Goal: Information Seeking & Learning: Find specific fact

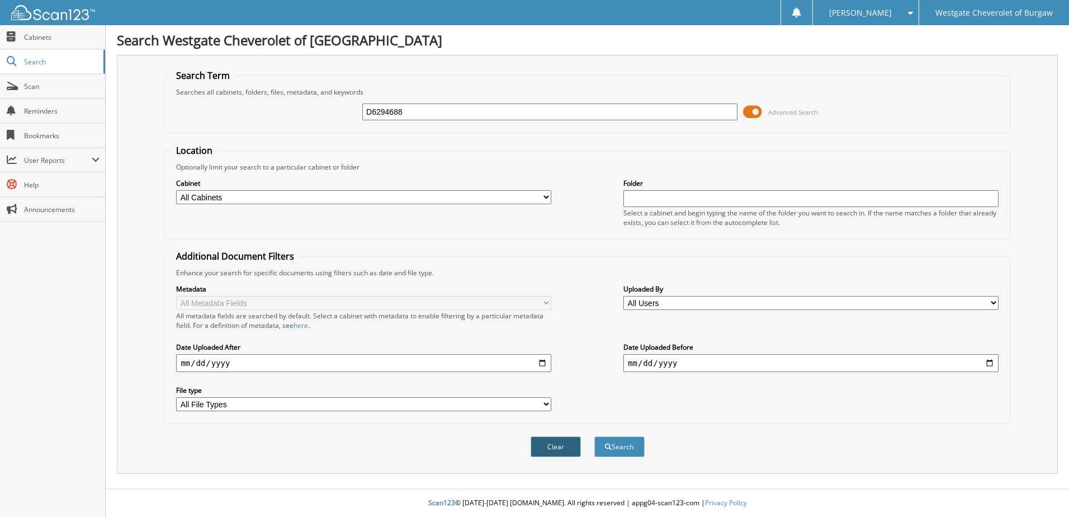
type input "D6294688"
click at [556, 445] on button "Clear" at bounding box center [556, 446] width 50 height 21
click at [390, 108] on input "text" at bounding box center [549, 111] width 375 height 17
paste input "D6294688"
type input "D6294688"
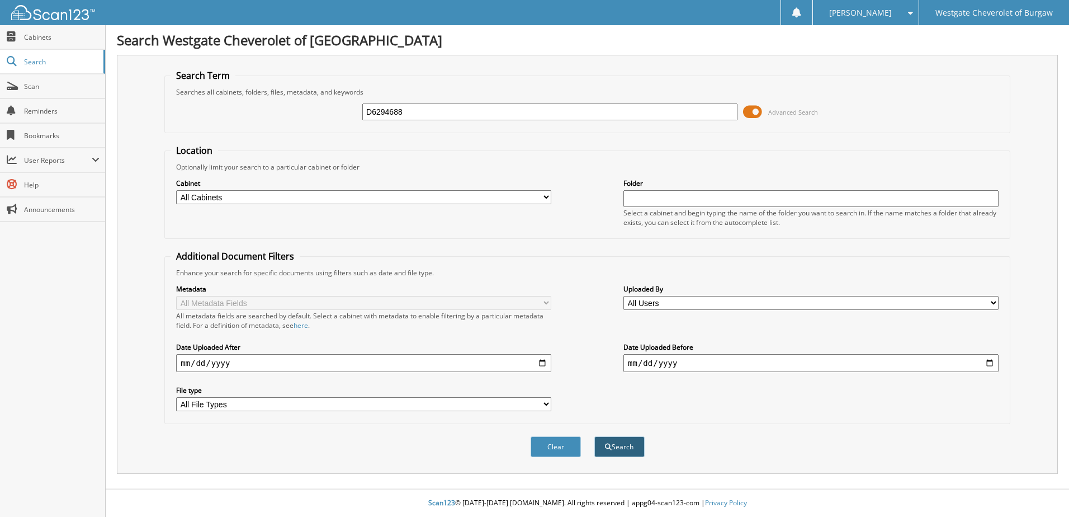
click at [630, 452] on button "Search" at bounding box center [619, 446] width 50 height 21
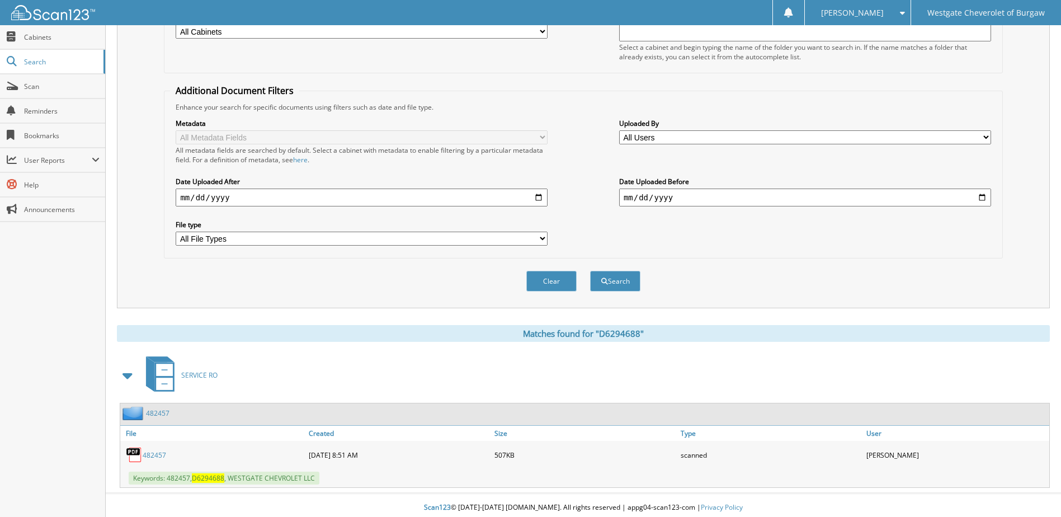
scroll to position [171, 0]
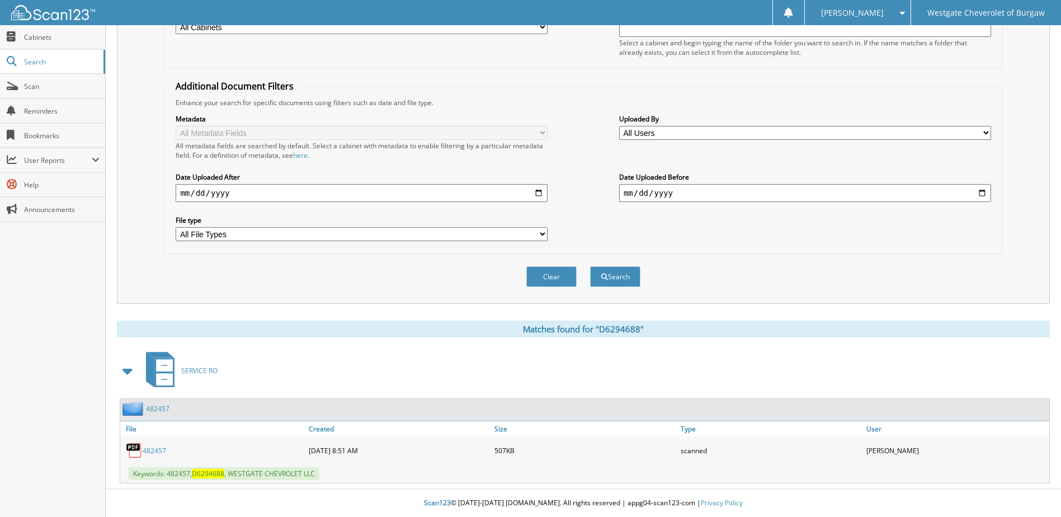
click at [156, 452] on link "482457" at bounding box center [154, 451] width 23 height 10
click at [1050, 71] on div "Search Westgate Cheverolet of Burgaw Search Term Searches all cabinets, folders…" at bounding box center [583, 173] width 955 height 687
click at [350, 381] on div "SERVICE RO" at bounding box center [583, 370] width 933 height 44
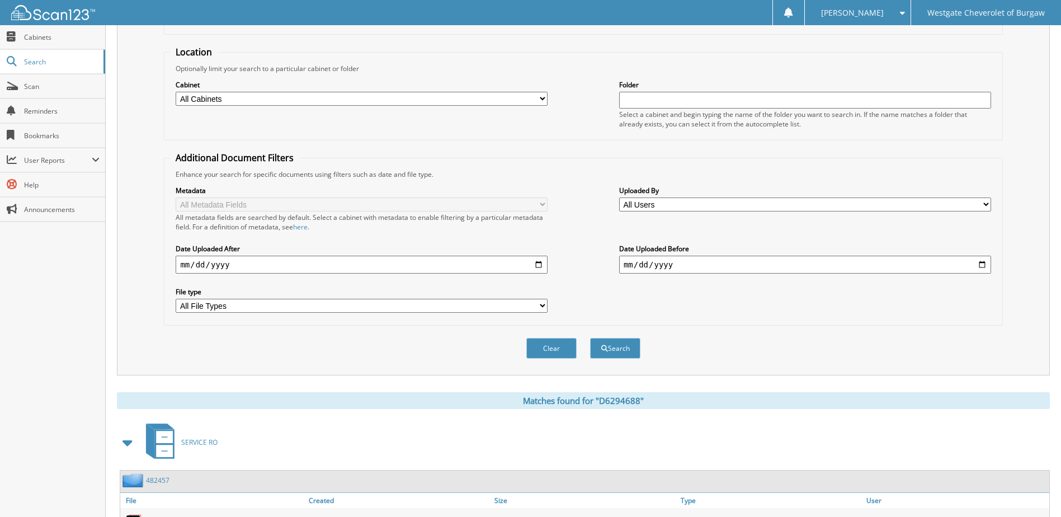
scroll to position [0, 0]
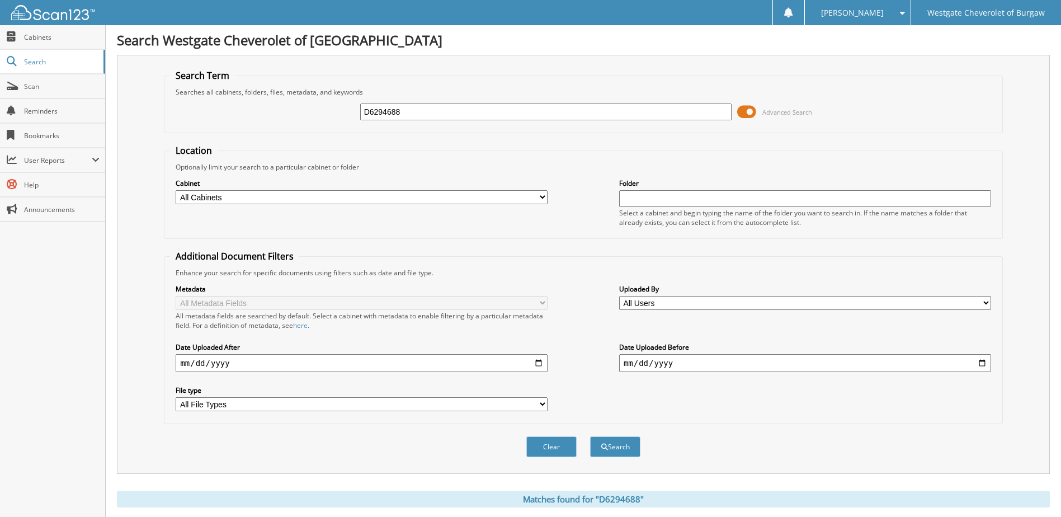
drag, startPoint x: 423, startPoint y: 108, endPoint x: 209, endPoint y: 91, distance: 215.4
click at [209, 92] on fieldset "Search Term Searches all cabinets, folders, files, metadata, and keywords D6294…" at bounding box center [583, 101] width 838 height 64
type input "[PERSON_NAME]"
click at [590, 436] on button "Search" at bounding box center [615, 446] width 50 height 21
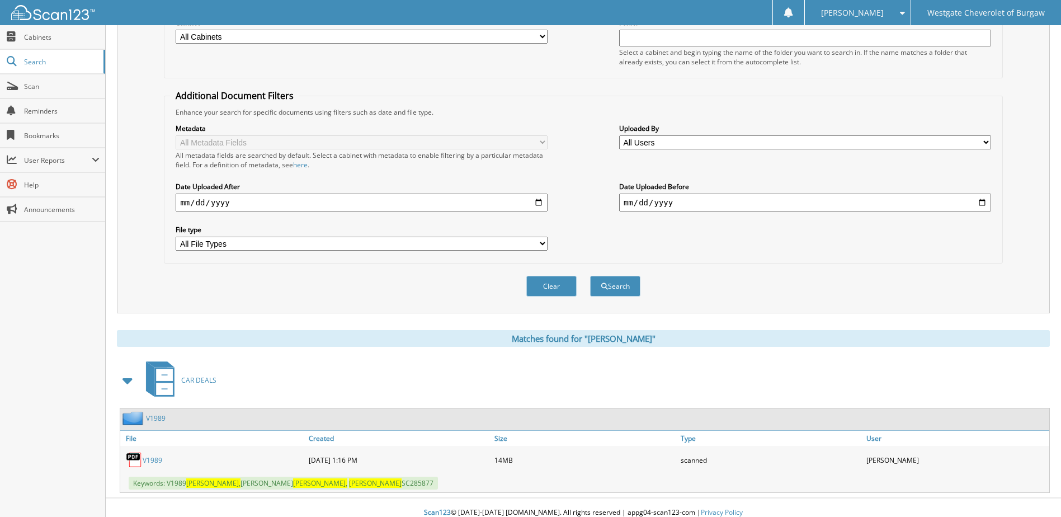
scroll to position [171, 0]
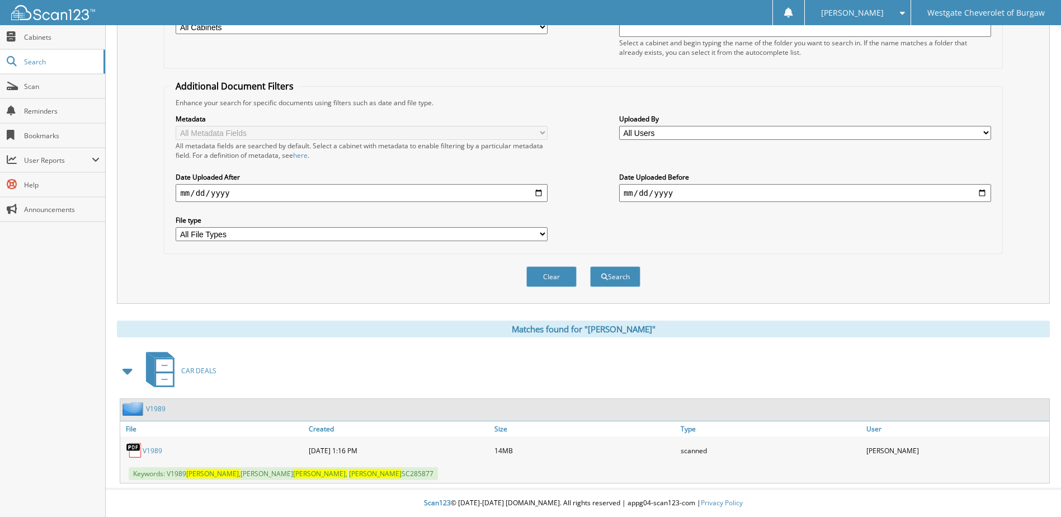
click at [152, 452] on link "V1989" at bounding box center [153, 451] width 20 height 10
